Goal: Book appointment/travel/reservation

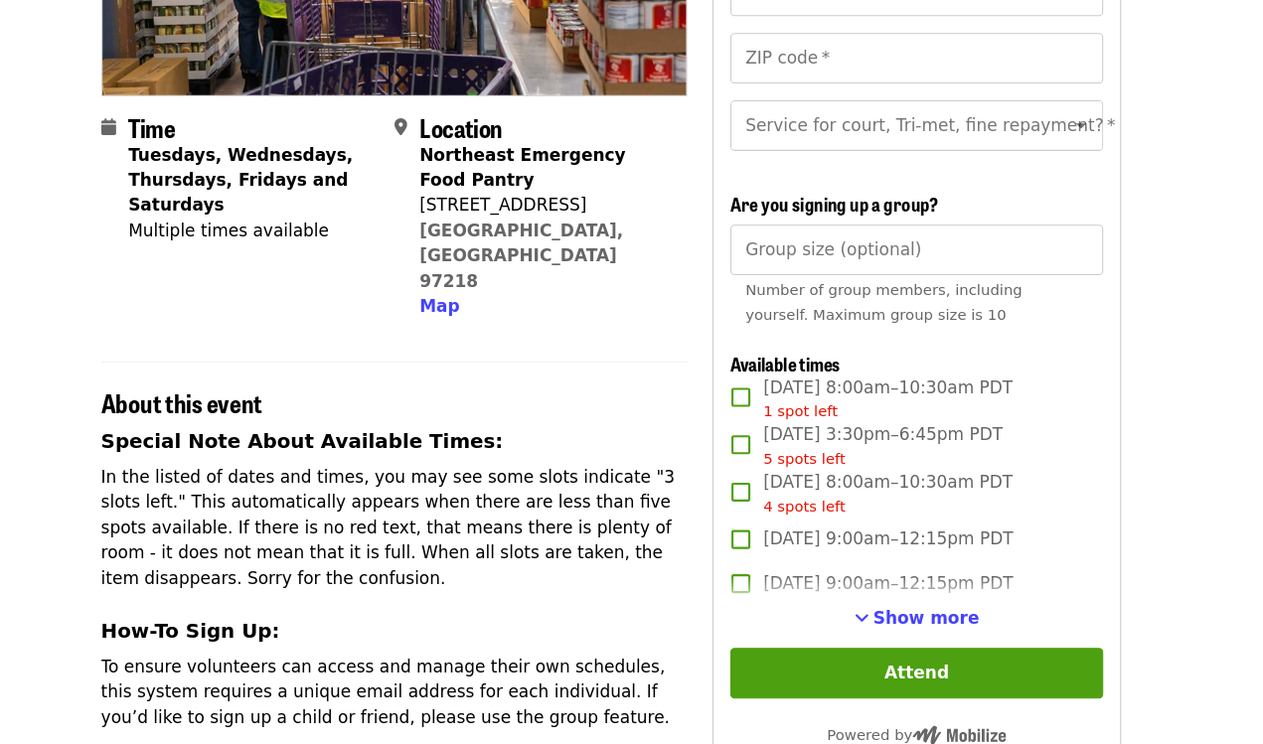
scroll to position [441, 0]
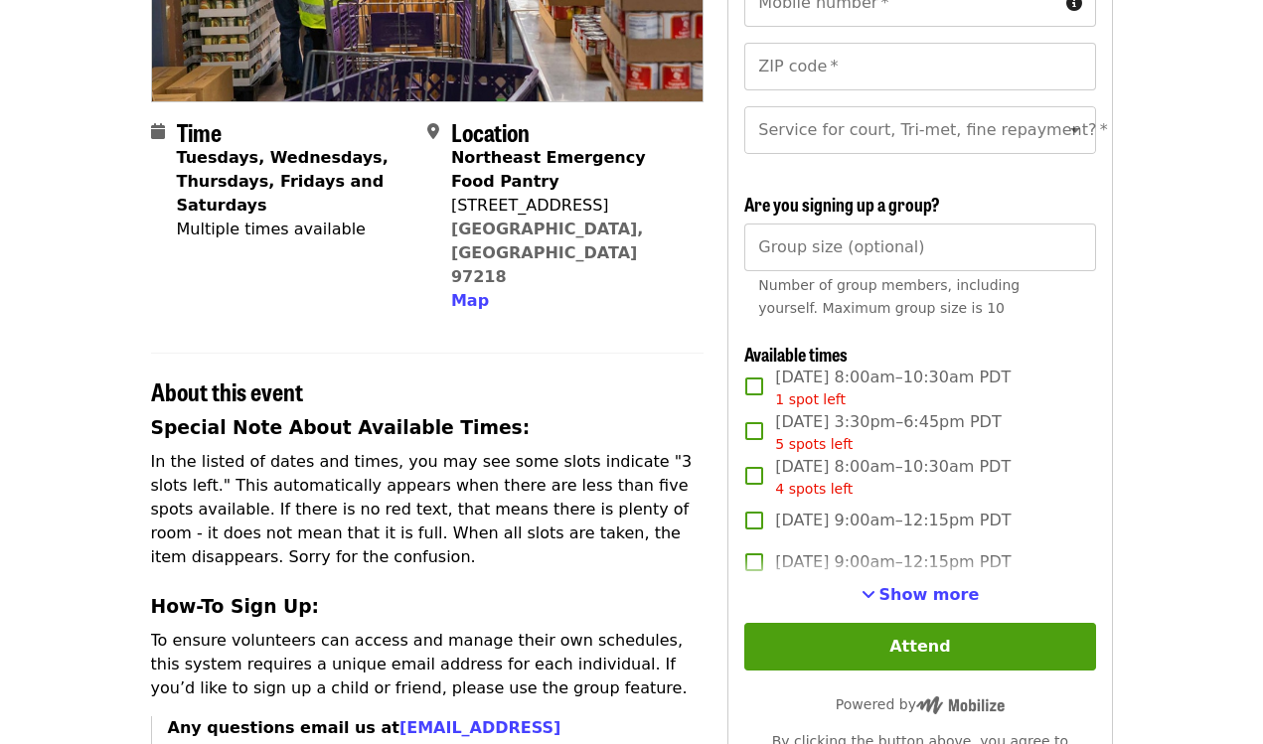
click at [944, 603] on span "Show more" at bounding box center [930, 594] width 100 height 19
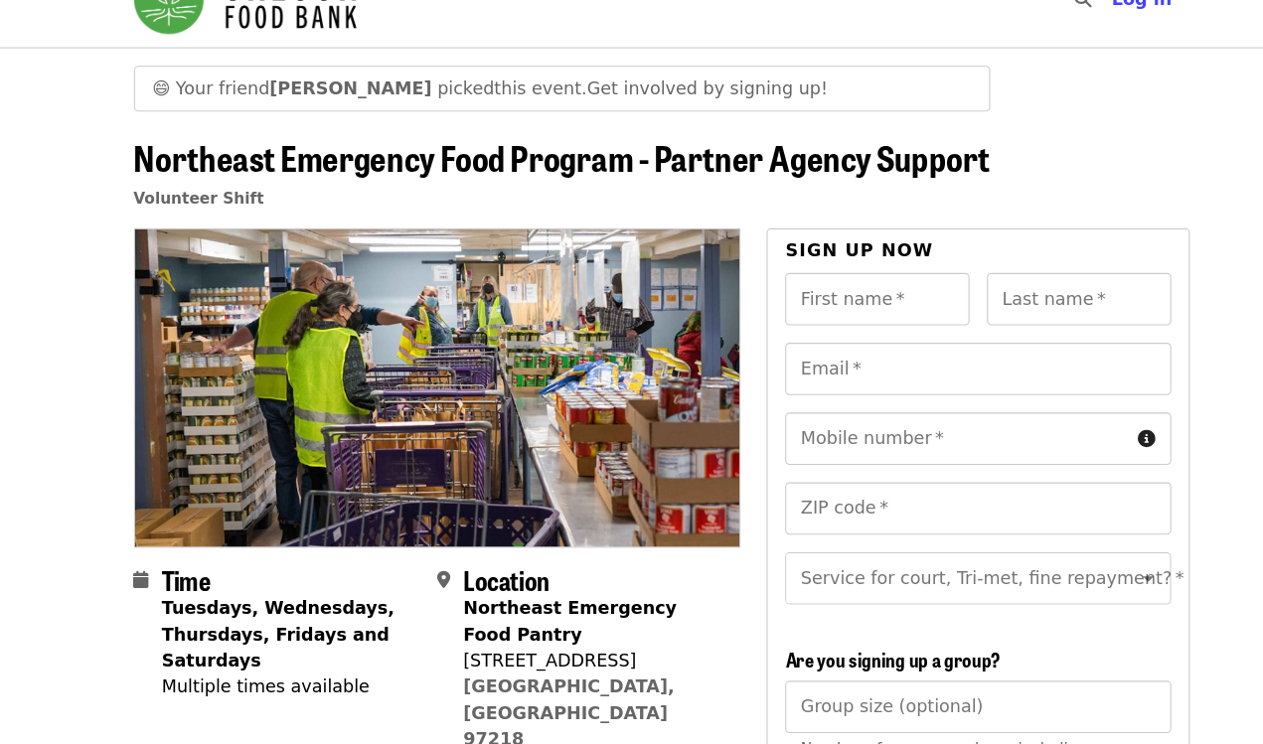
scroll to position [17, 0]
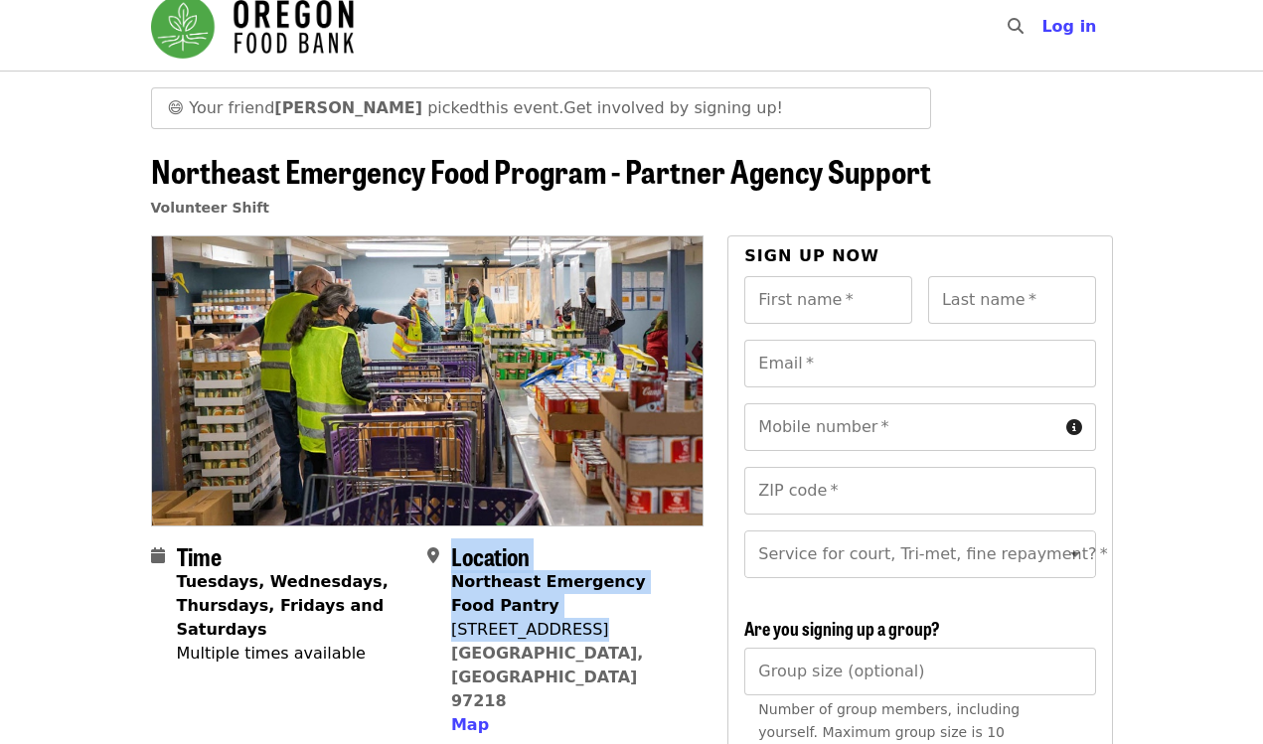
drag, startPoint x: 447, startPoint y: 632, endPoint x: 592, endPoint y: 626, distance: 145.2
click at [592, 626] on div "Location Northeast Emergency Food Pantry [STREET_ADDRESS] Map" at bounding box center [557, 641] width 260 height 196
click at [530, 624] on div "[STREET_ADDRESS]" at bounding box center [569, 630] width 237 height 24
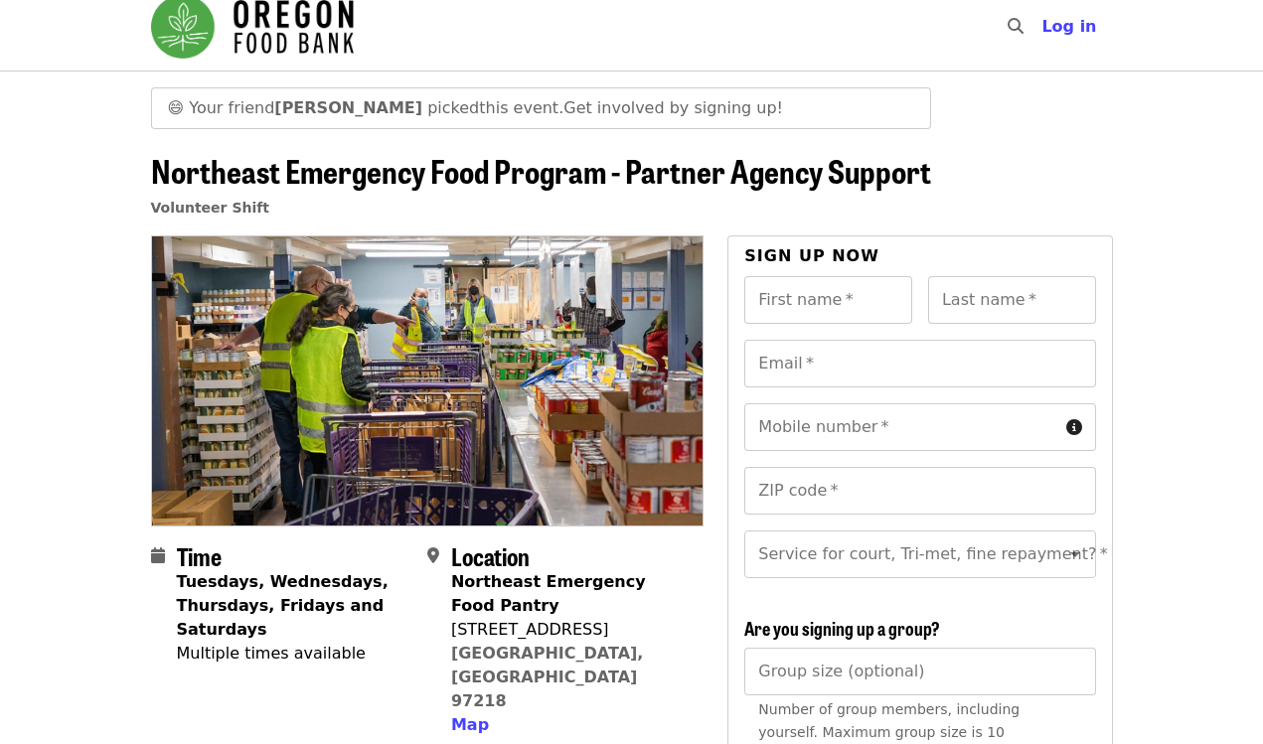
drag, startPoint x: 450, startPoint y: 634, endPoint x: 583, endPoint y: 633, distance: 133.2
click at [583, 633] on div "[STREET_ADDRESS]" at bounding box center [569, 630] width 237 height 24
click at [543, 629] on div "[STREET_ADDRESS]" at bounding box center [569, 630] width 237 height 24
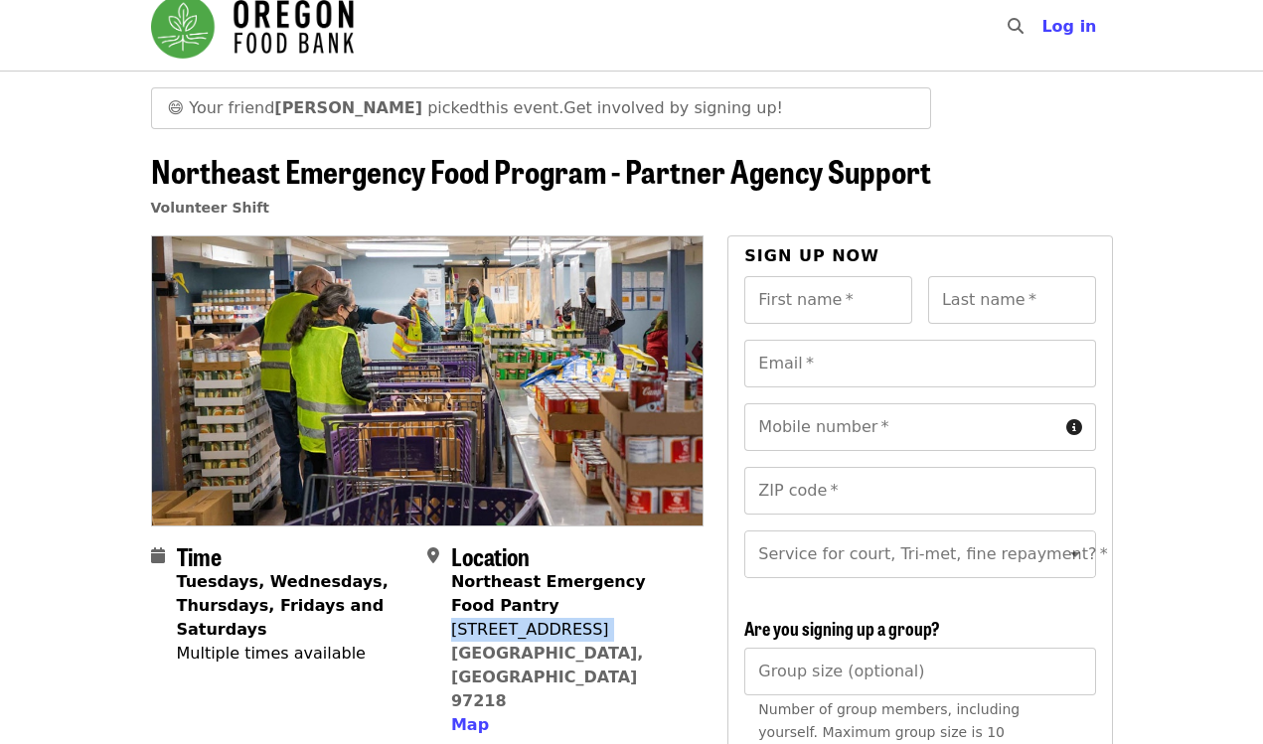
copy span "[STREET_ADDRESS]"
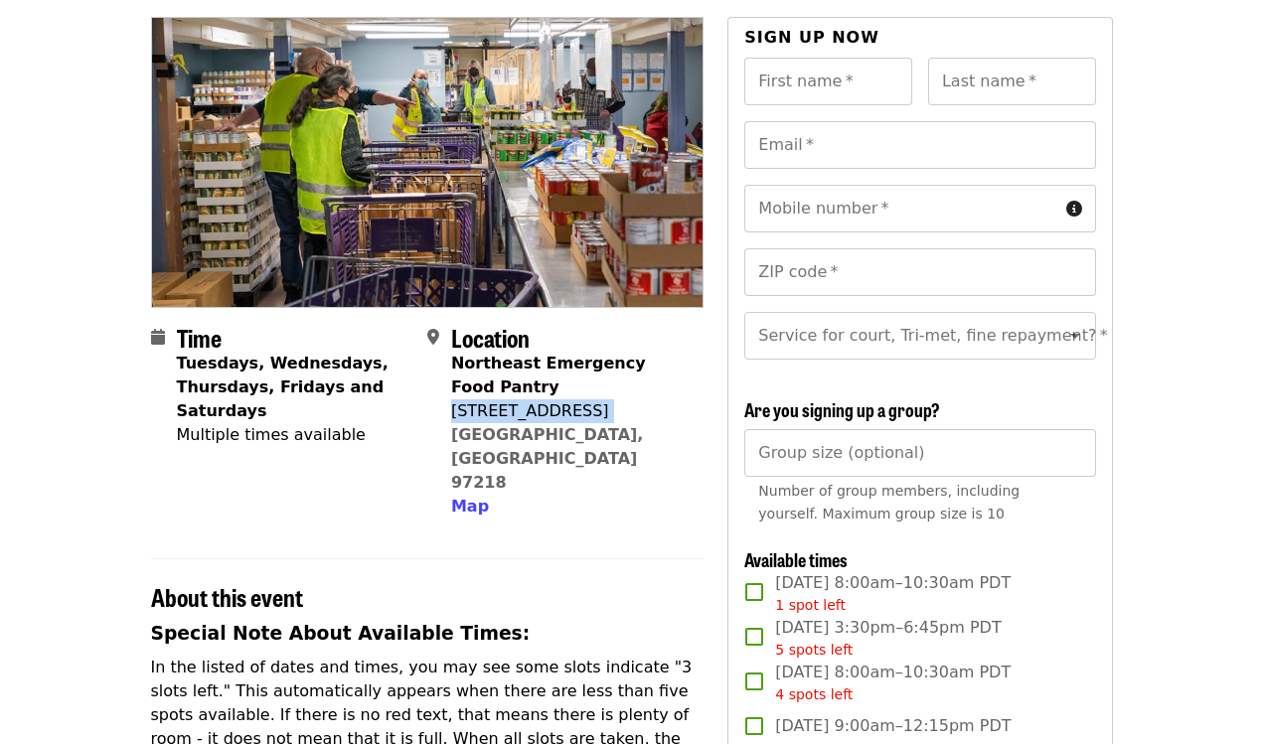
scroll to position [0, 0]
